Goal: Obtain resource: Obtain resource

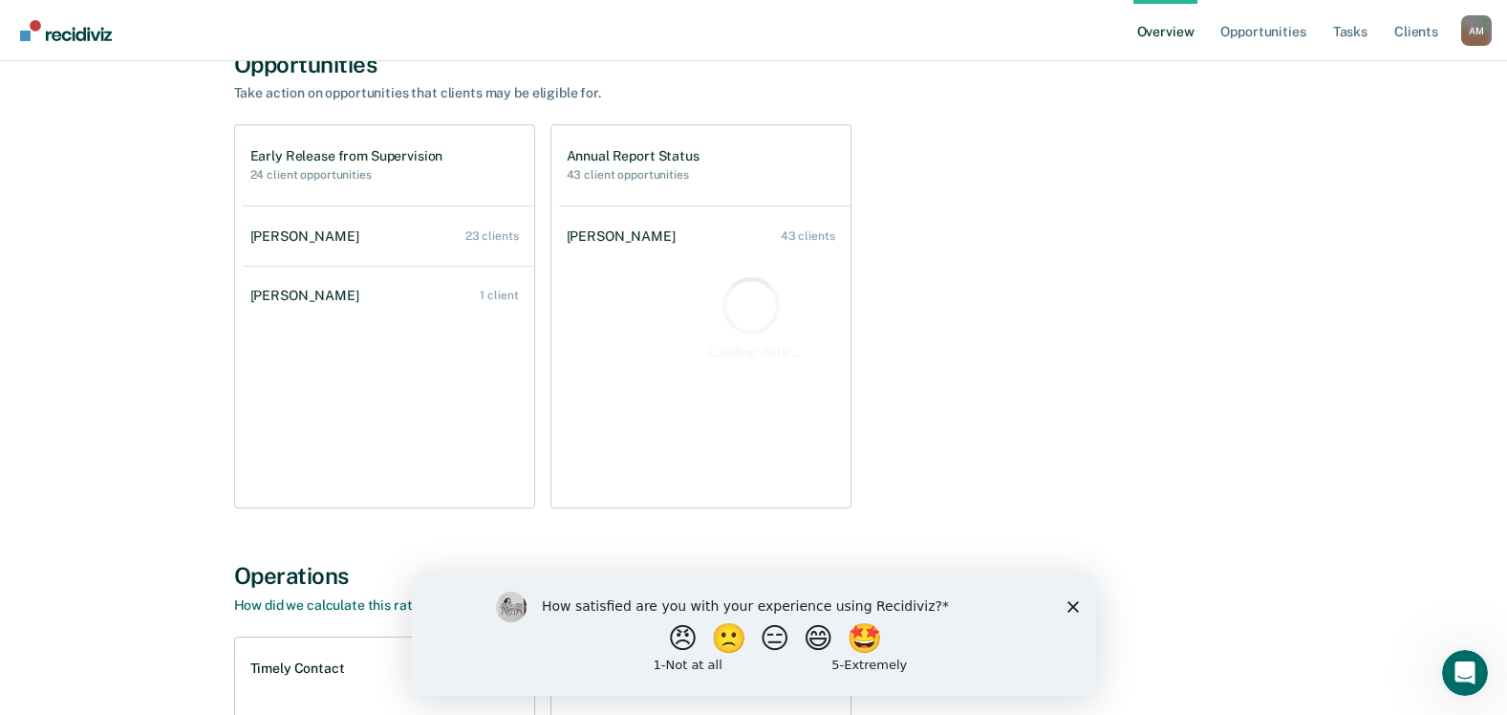
scroll to position [191, 0]
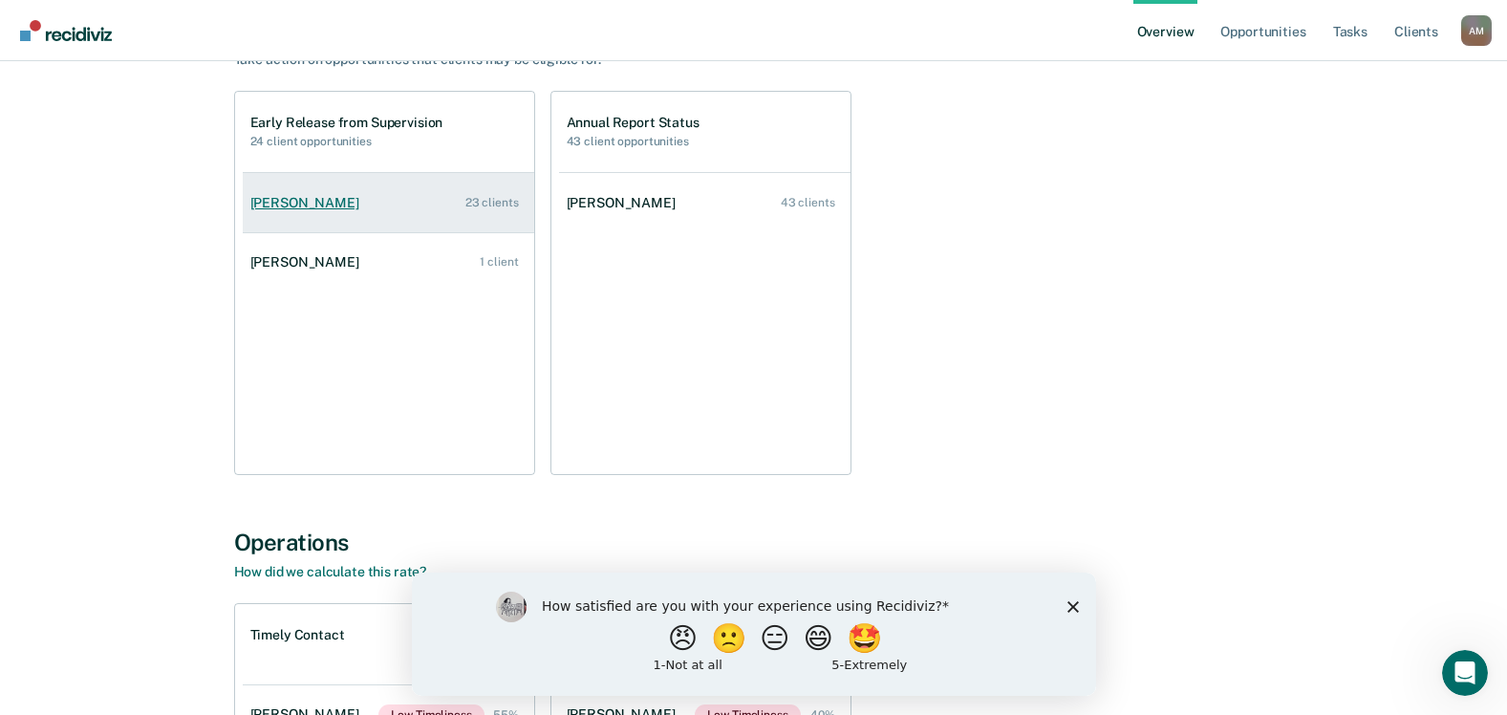
click at [306, 200] on div "[PERSON_NAME]" at bounding box center [308, 203] width 117 height 16
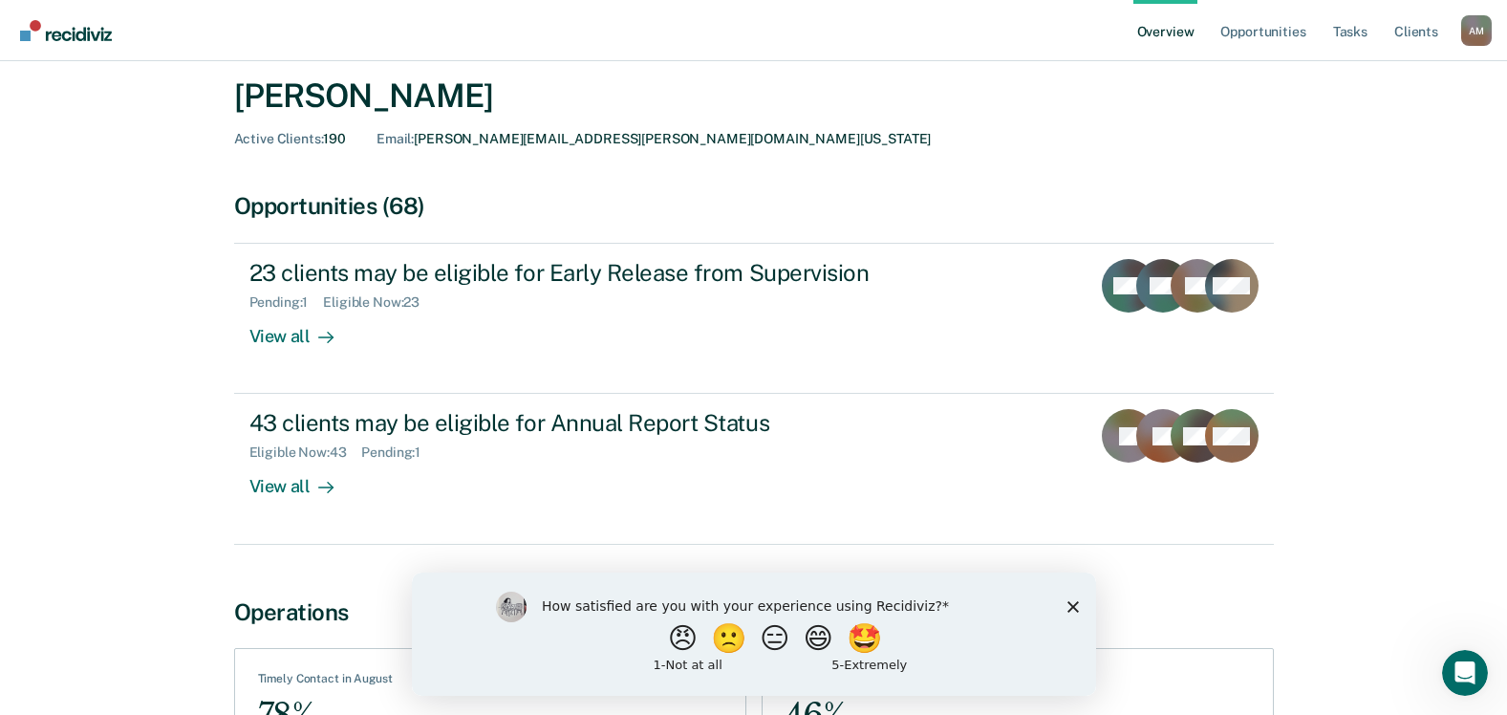
scroll to position [96, 0]
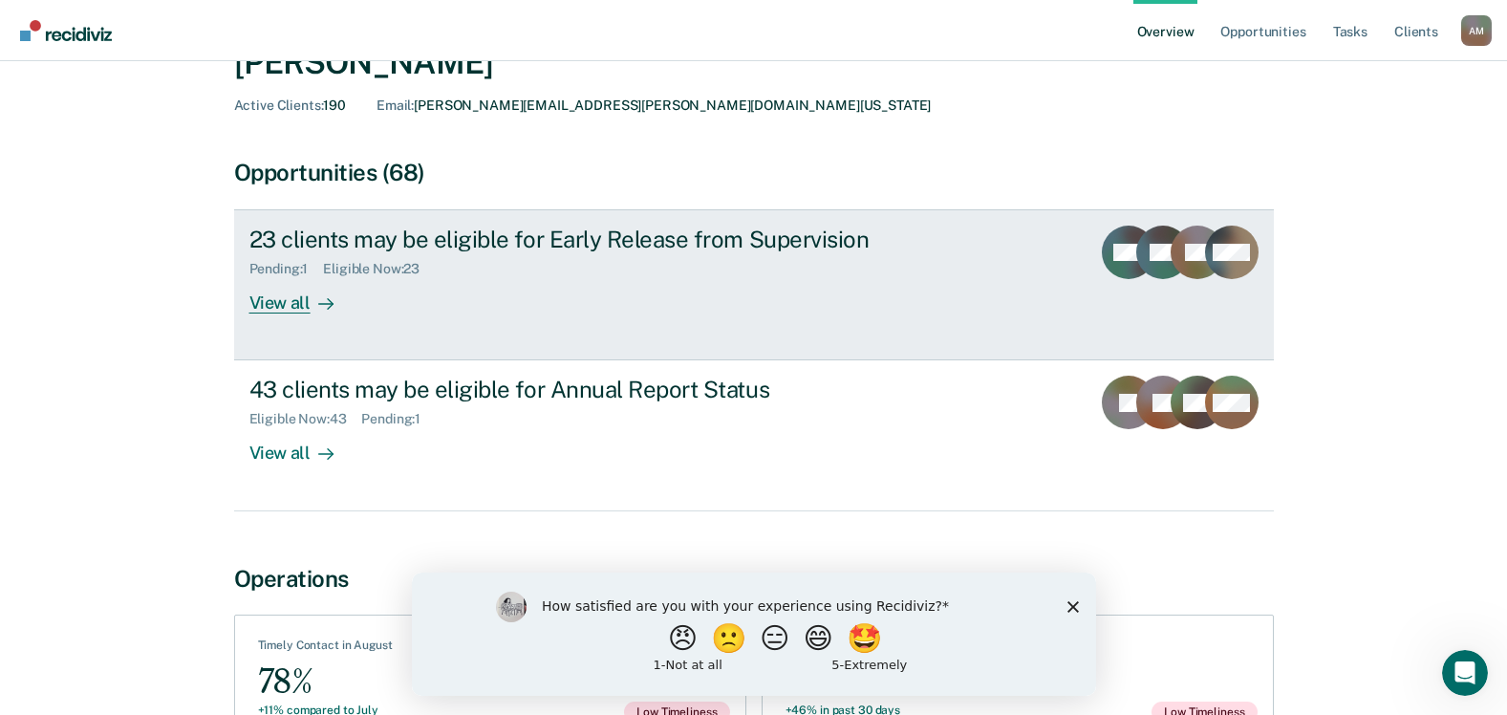
click at [287, 303] on div "View all" at bounding box center [302, 295] width 107 height 37
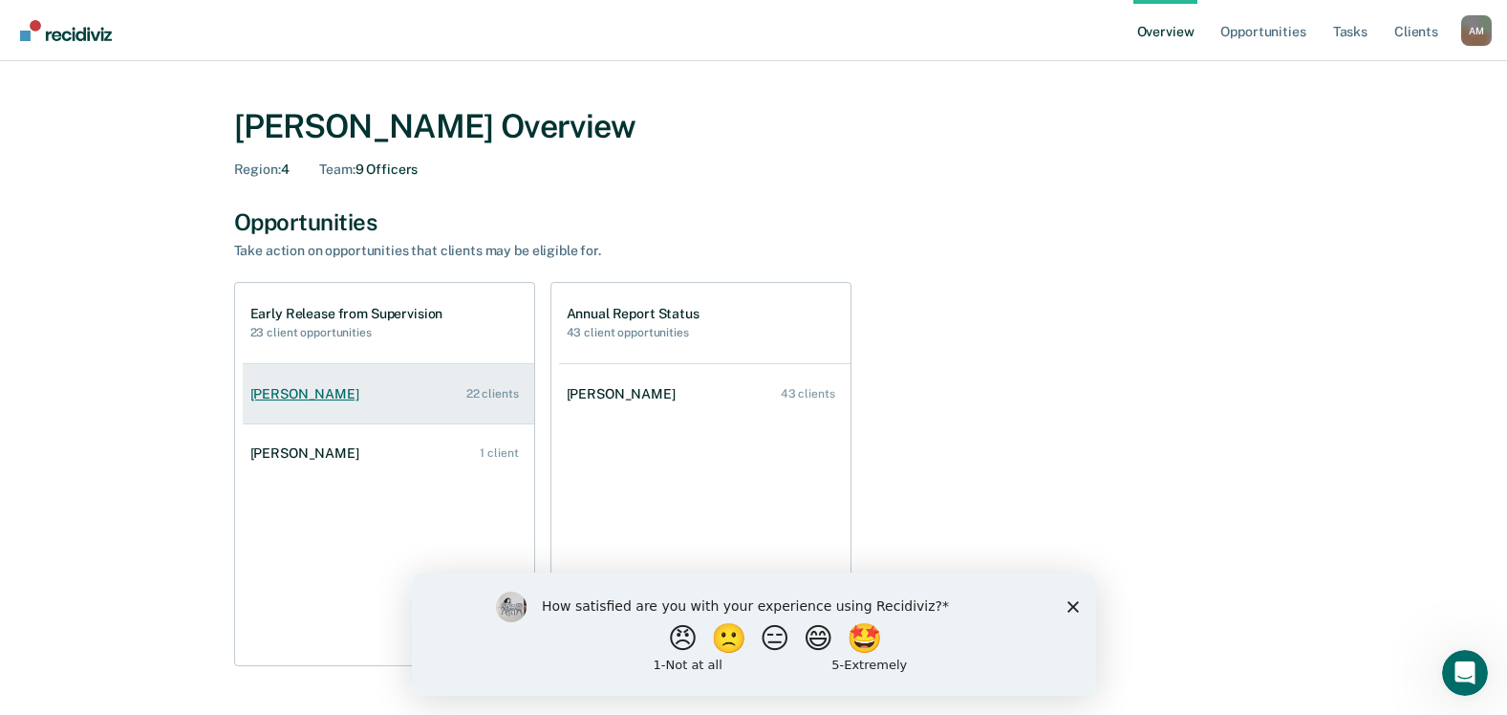
click at [314, 397] on div "[PERSON_NAME]" at bounding box center [308, 394] width 117 height 16
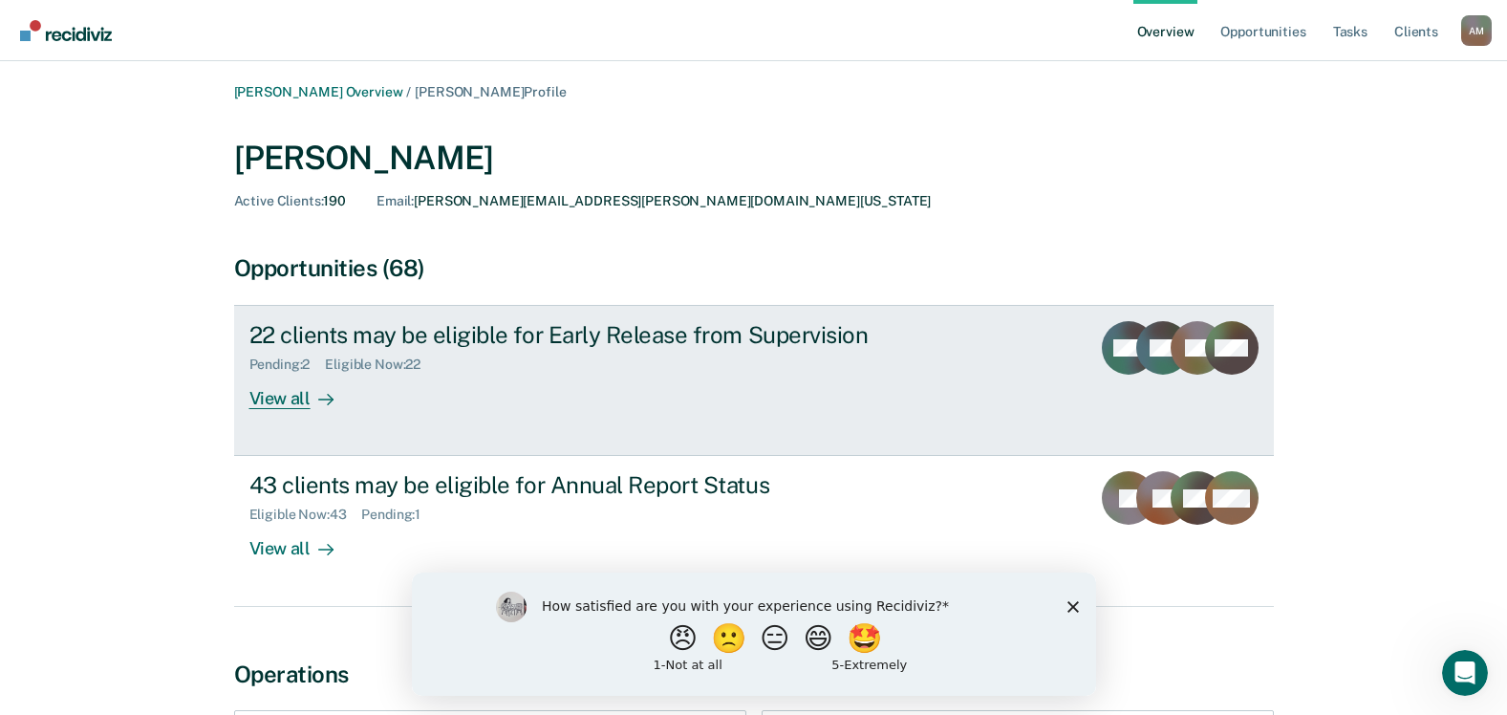
click at [287, 401] on div "View all" at bounding box center [302, 391] width 107 height 37
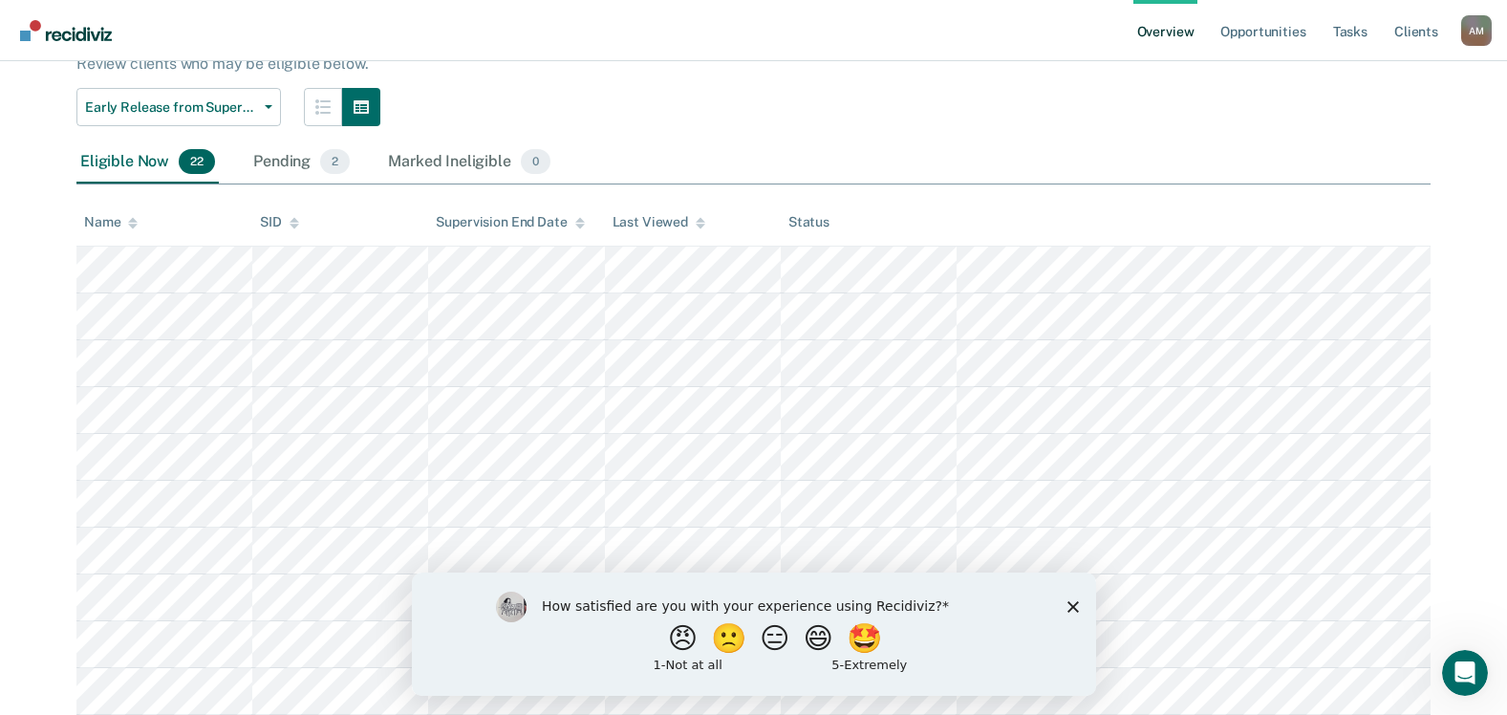
scroll to position [191, 0]
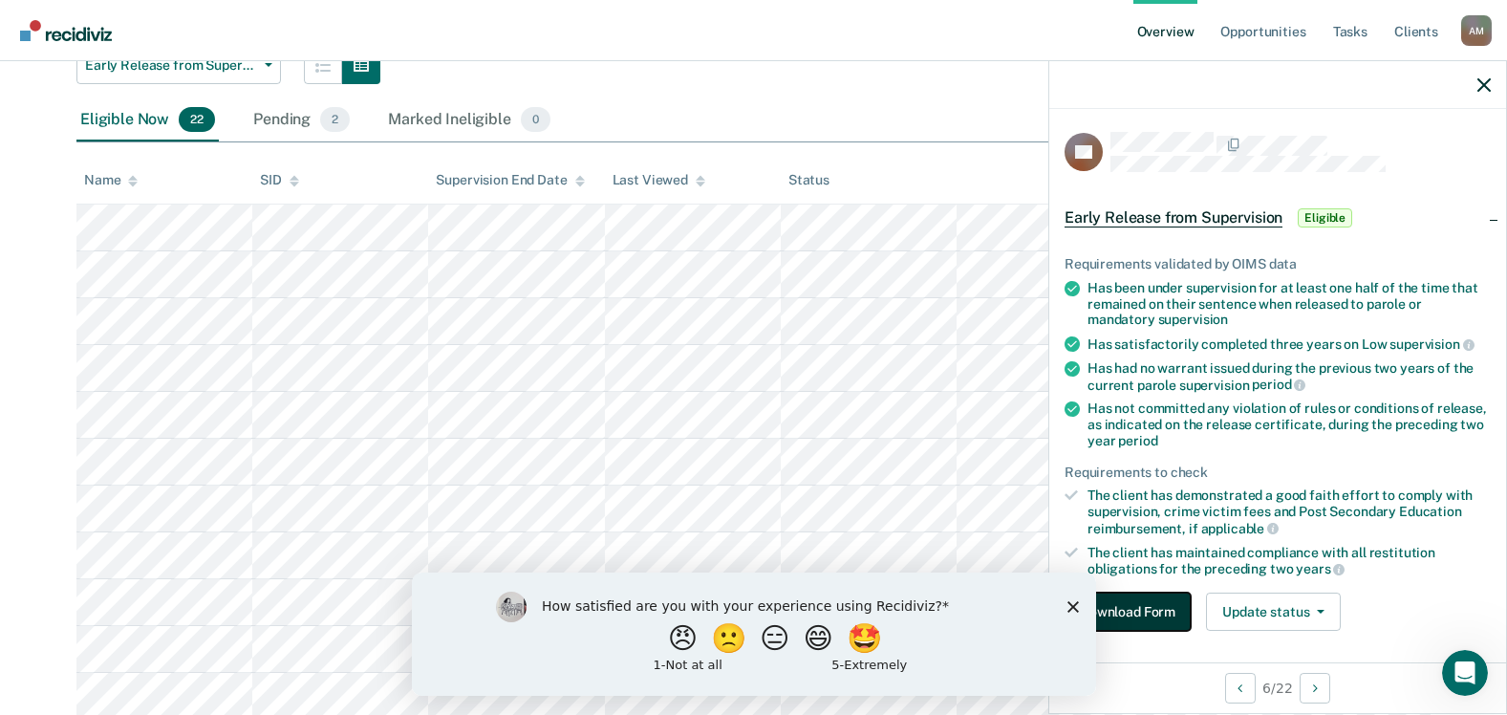
click at [1133, 611] on button "Download Form" at bounding box center [1128, 612] width 126 height 38
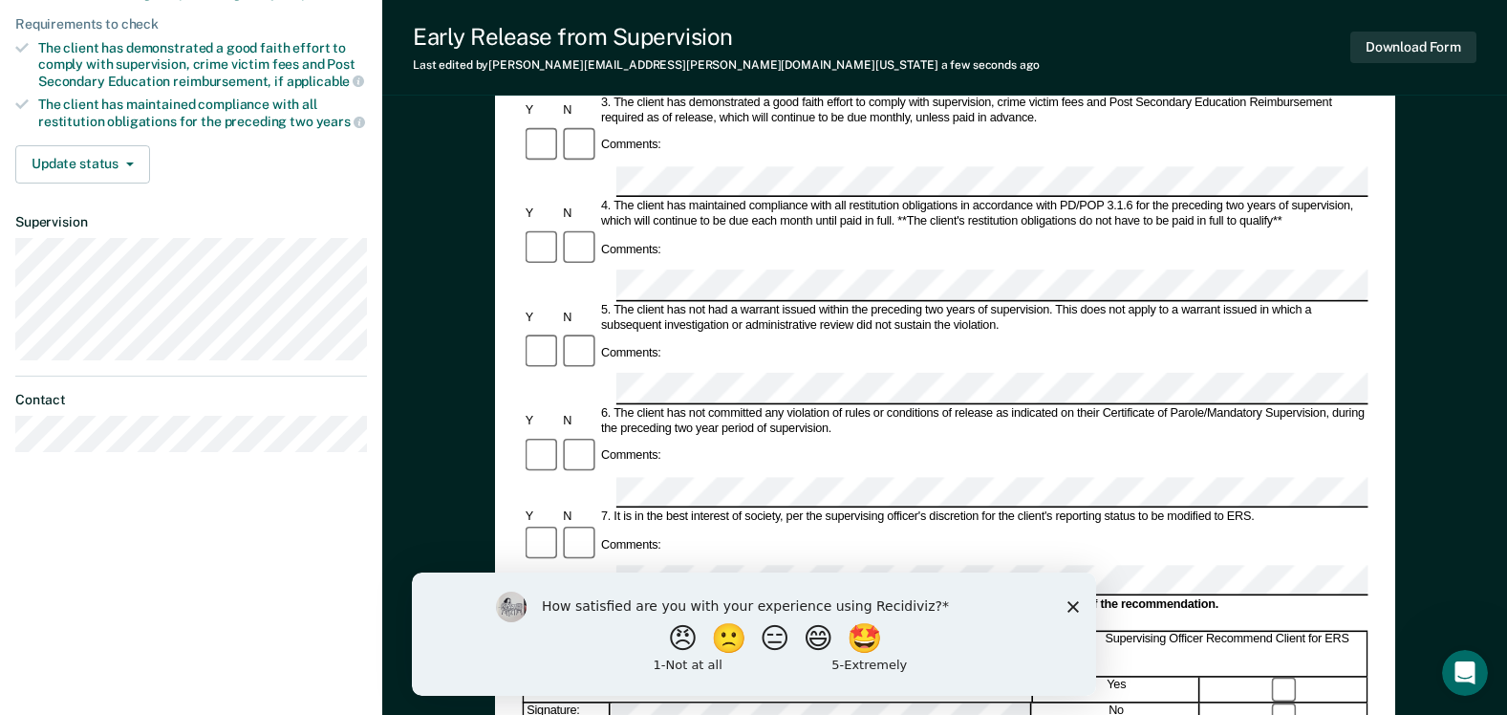
scroll to position [478, 0]
